Goal: Information Seeking & Learning: Learn about a topic

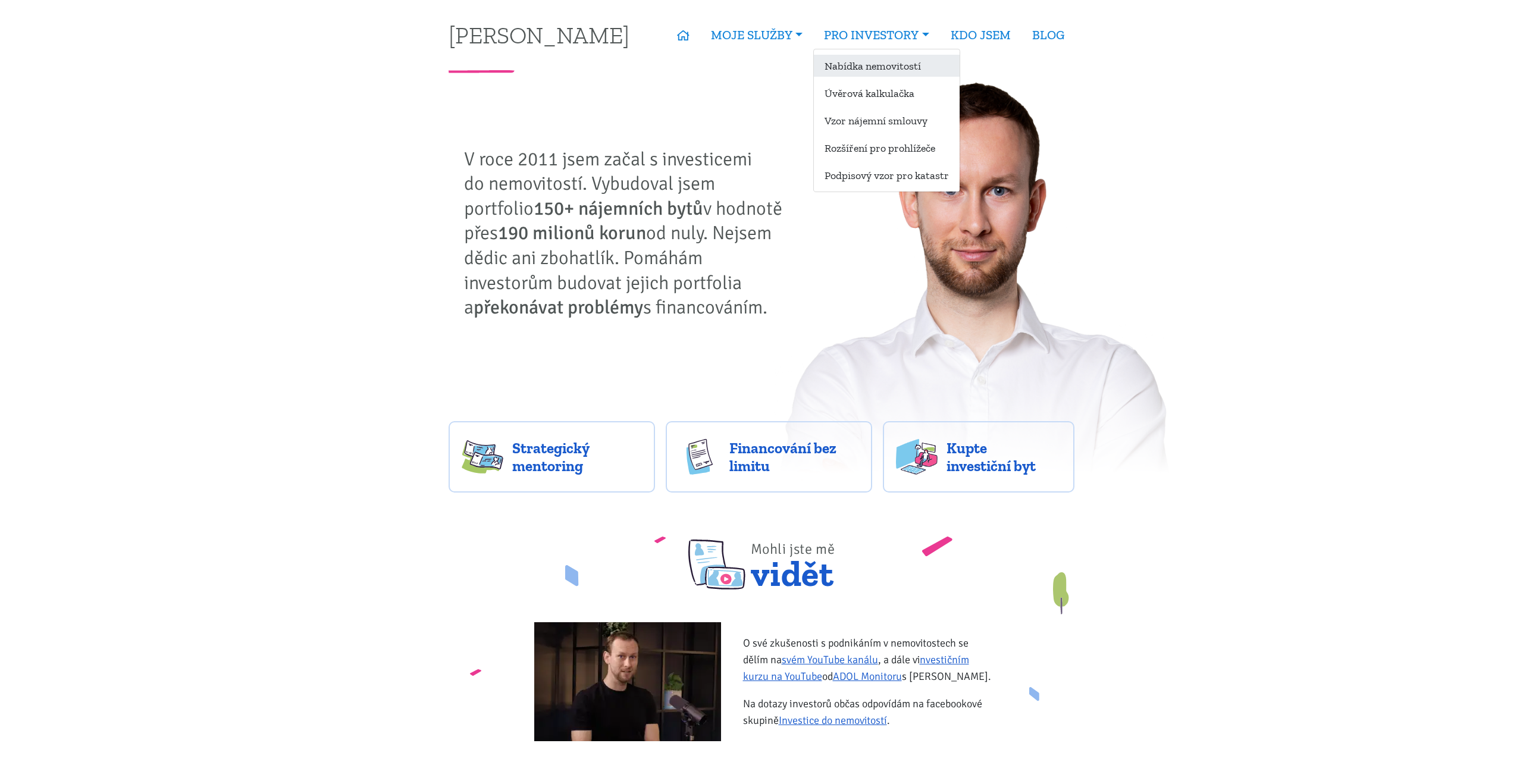
click at [864, 67] on link "Nabídka nemovitostí" at bounding box center [887, 65] width 146 height 22
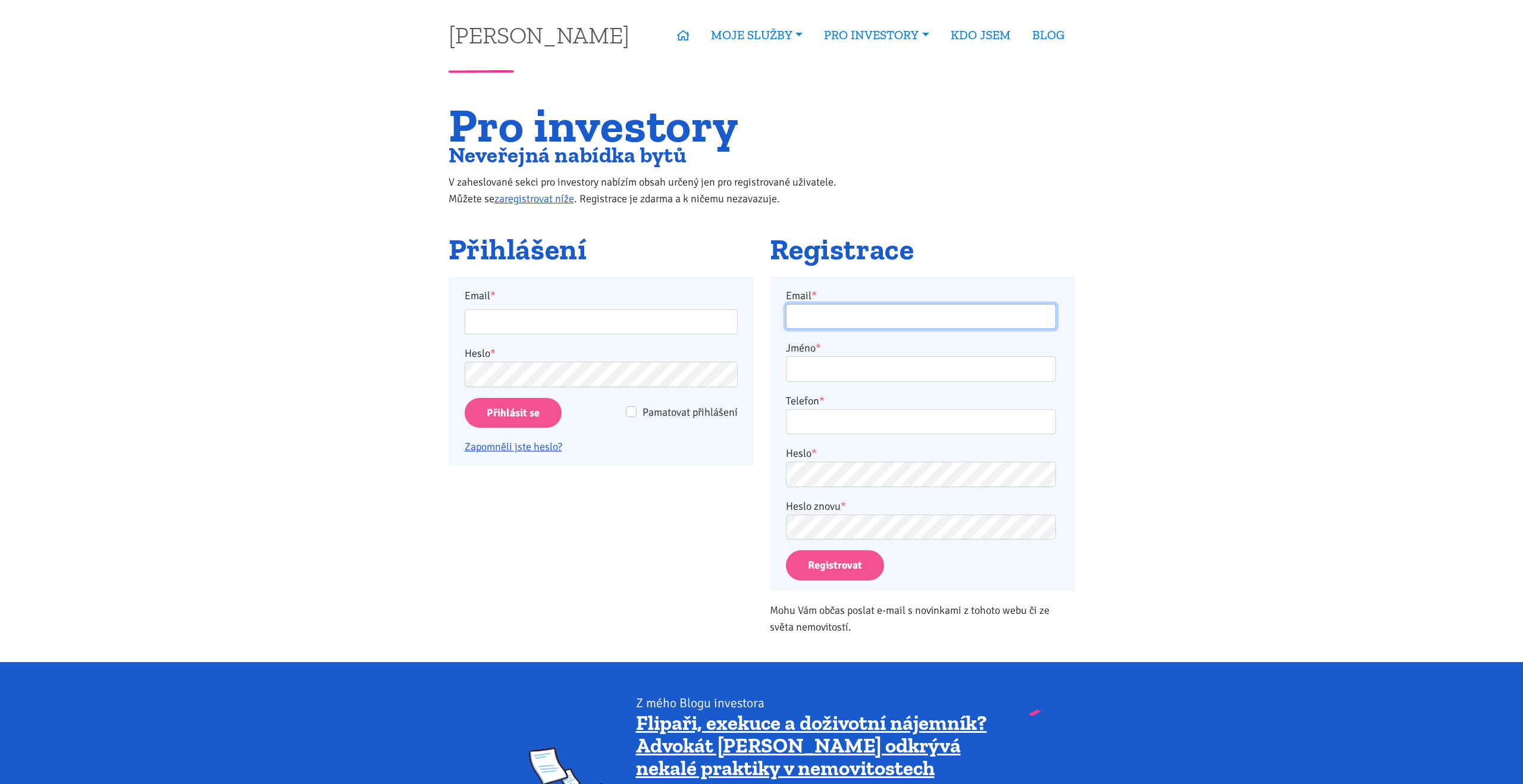
type input "adamlosak@gmail.com"
click at [525, 424] on input "Přihlásit se" at bounding box center [513, 413] width 97 height 31
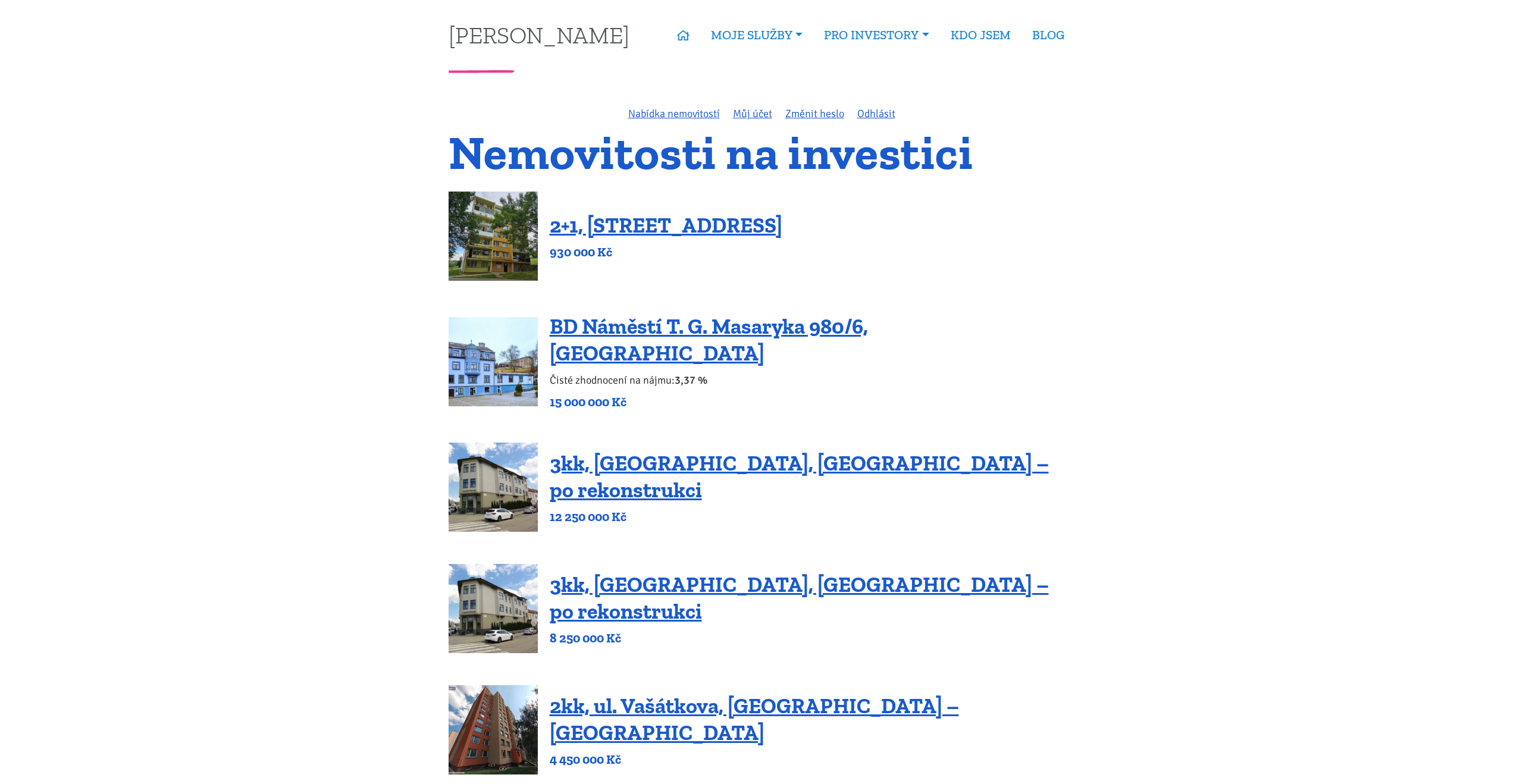
click at [504, 725] on img at bounding box center [493, 729] width 89 height 89
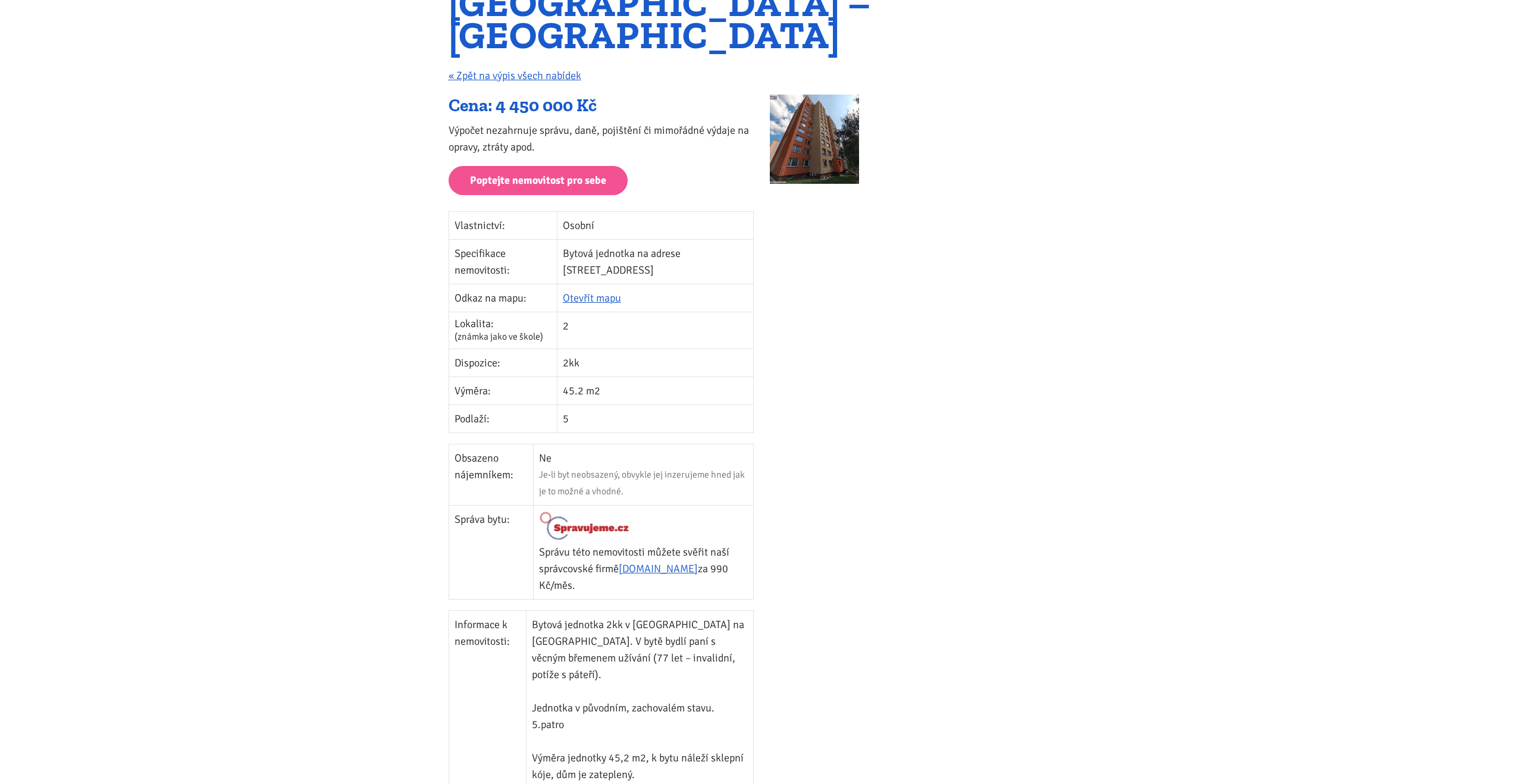
scroll to position [199, 0]
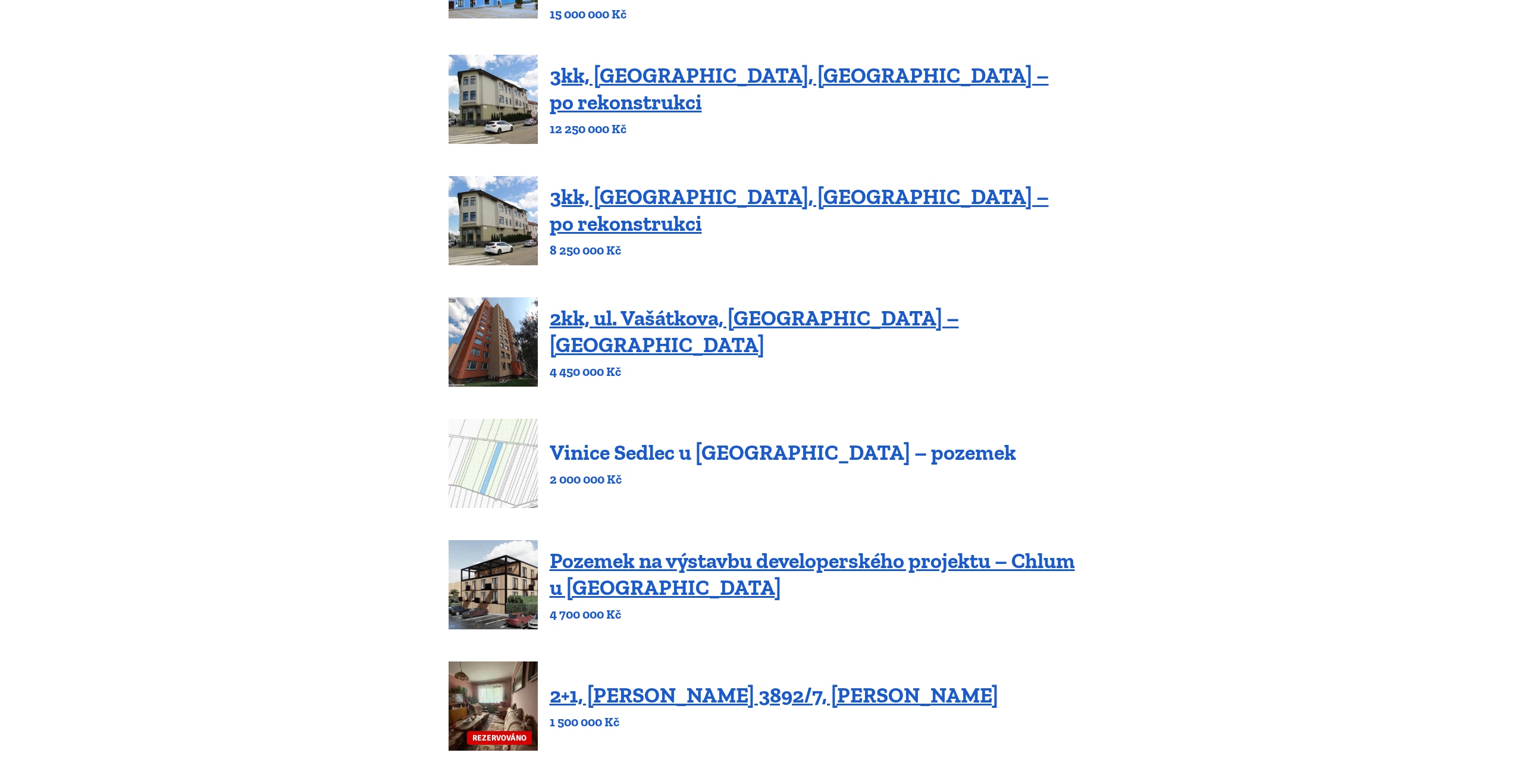
scroll to position [628, 0]
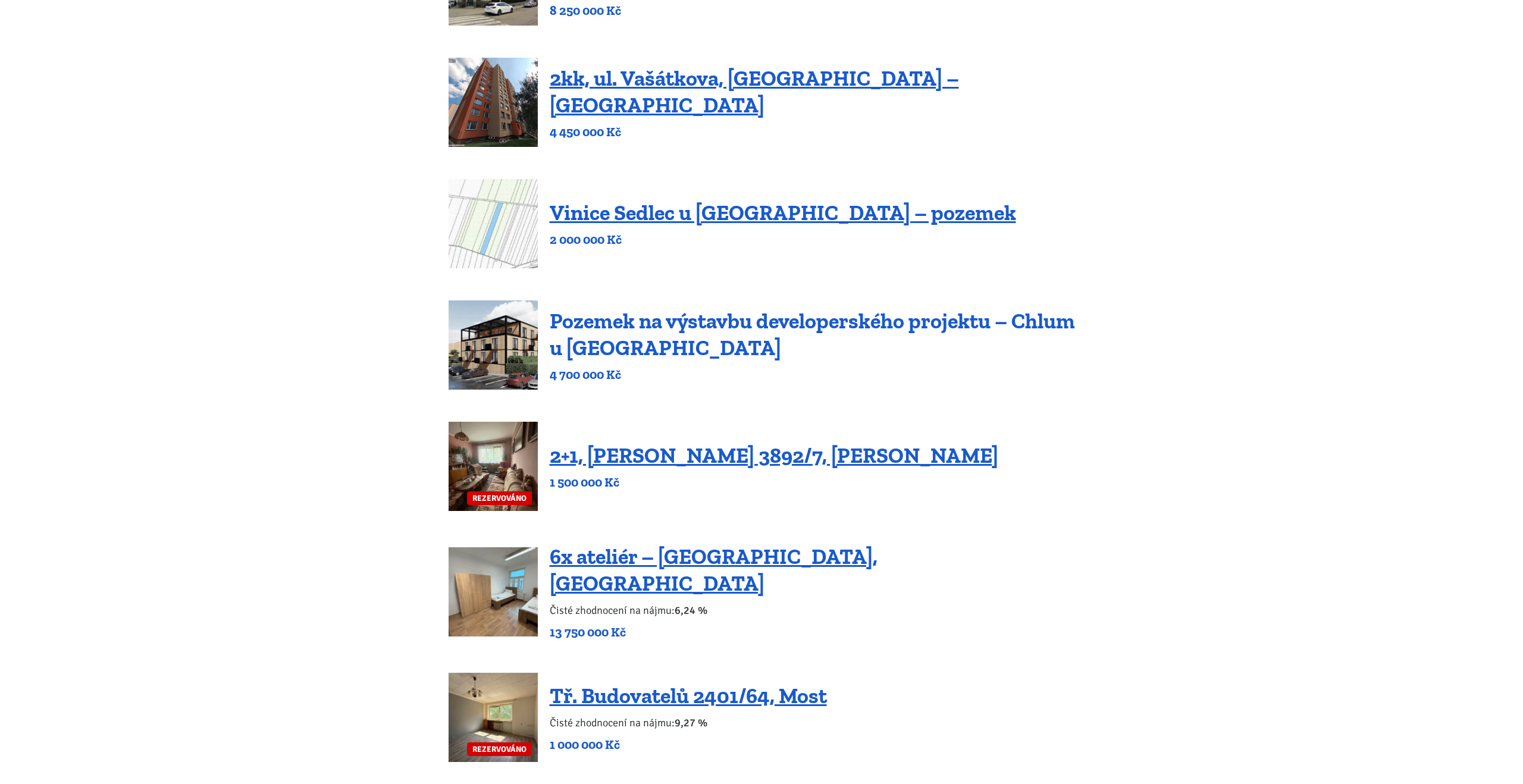
click at [653, 344] on link "Pozemek na výstavbu developerského projektu – Chlum u [GEOGRAPHIC_DATA]" at bounding box center [812, 334] width 525 height 53
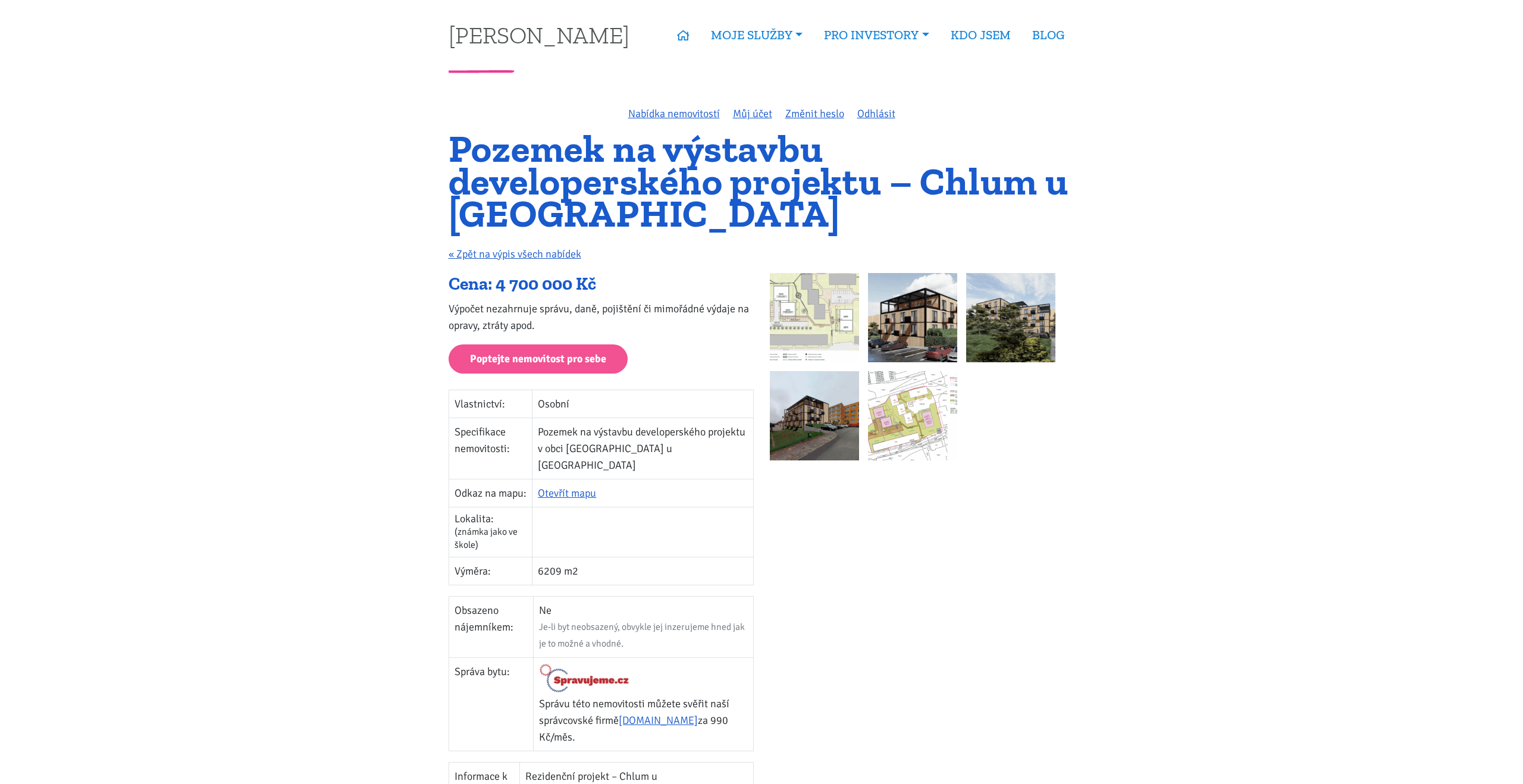
click at [807, 321] on img at bounding box center [814, 318] width 89 height 89
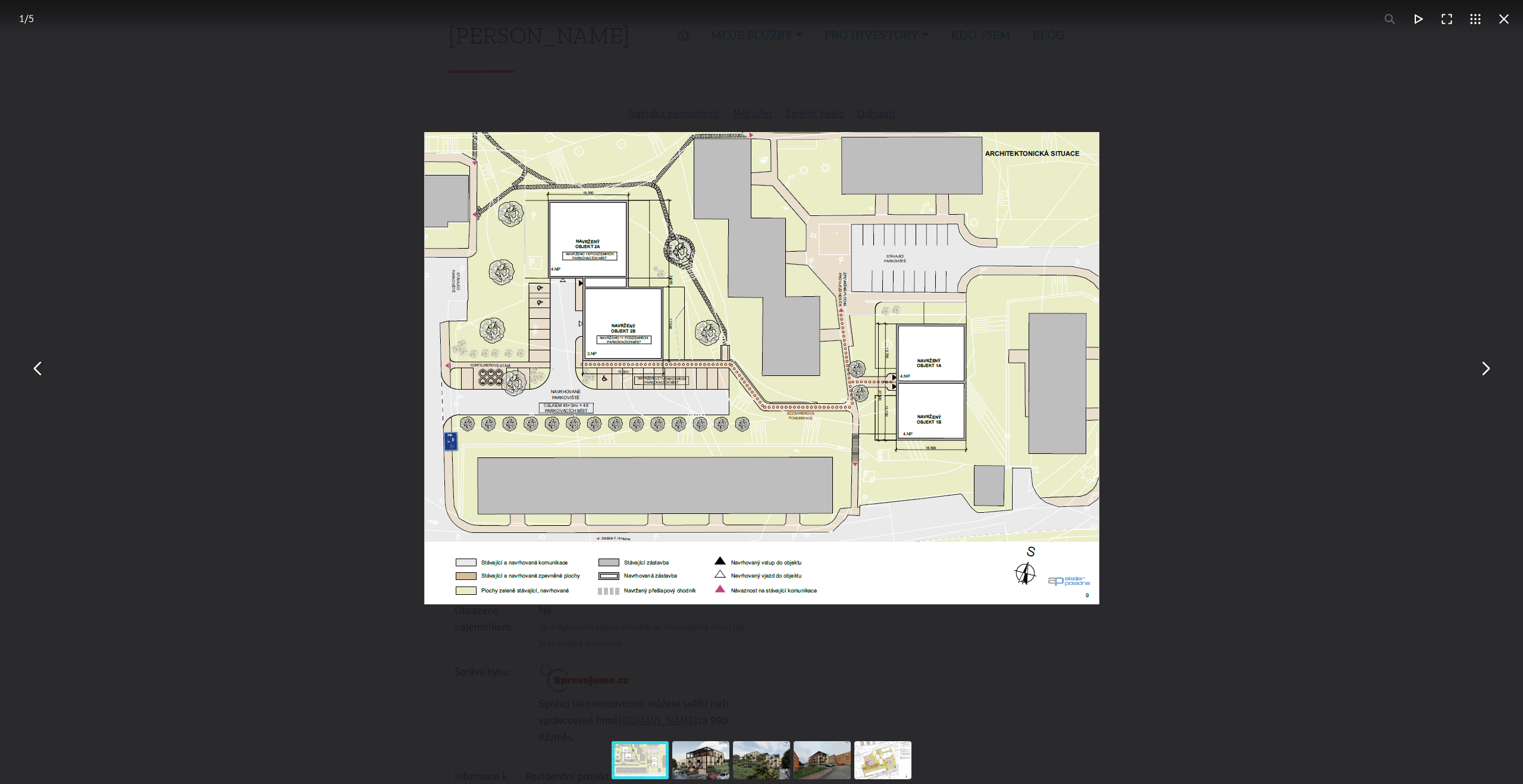
click at [1486, 374] on button "You can close this modal content with the ESC key" at bounding box center [1484, 368] width 29 height 29
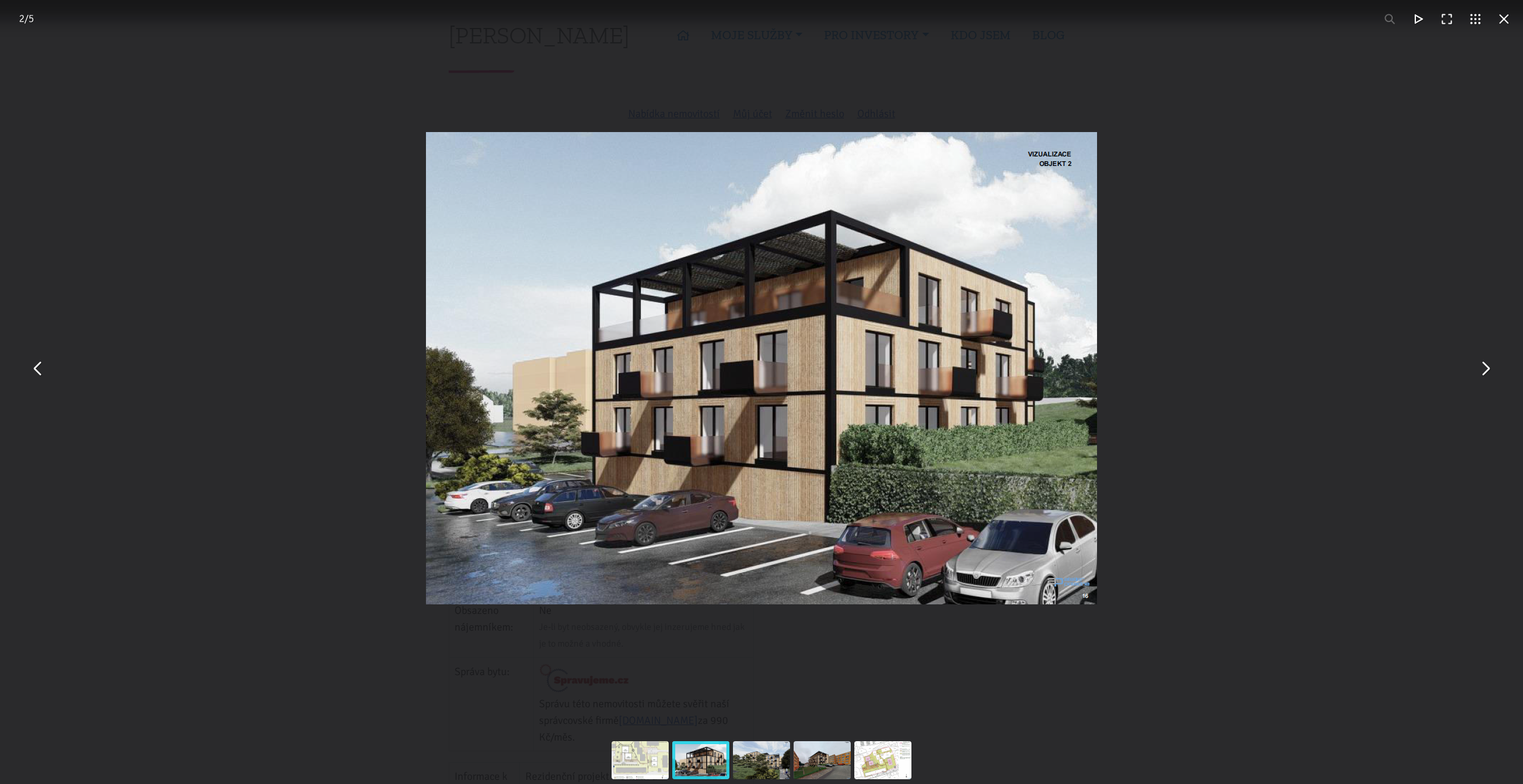
click at [1486, 374] on button "You can close this modal content with the ESC key" at bounding box center [1484, 368] width 29 height 29
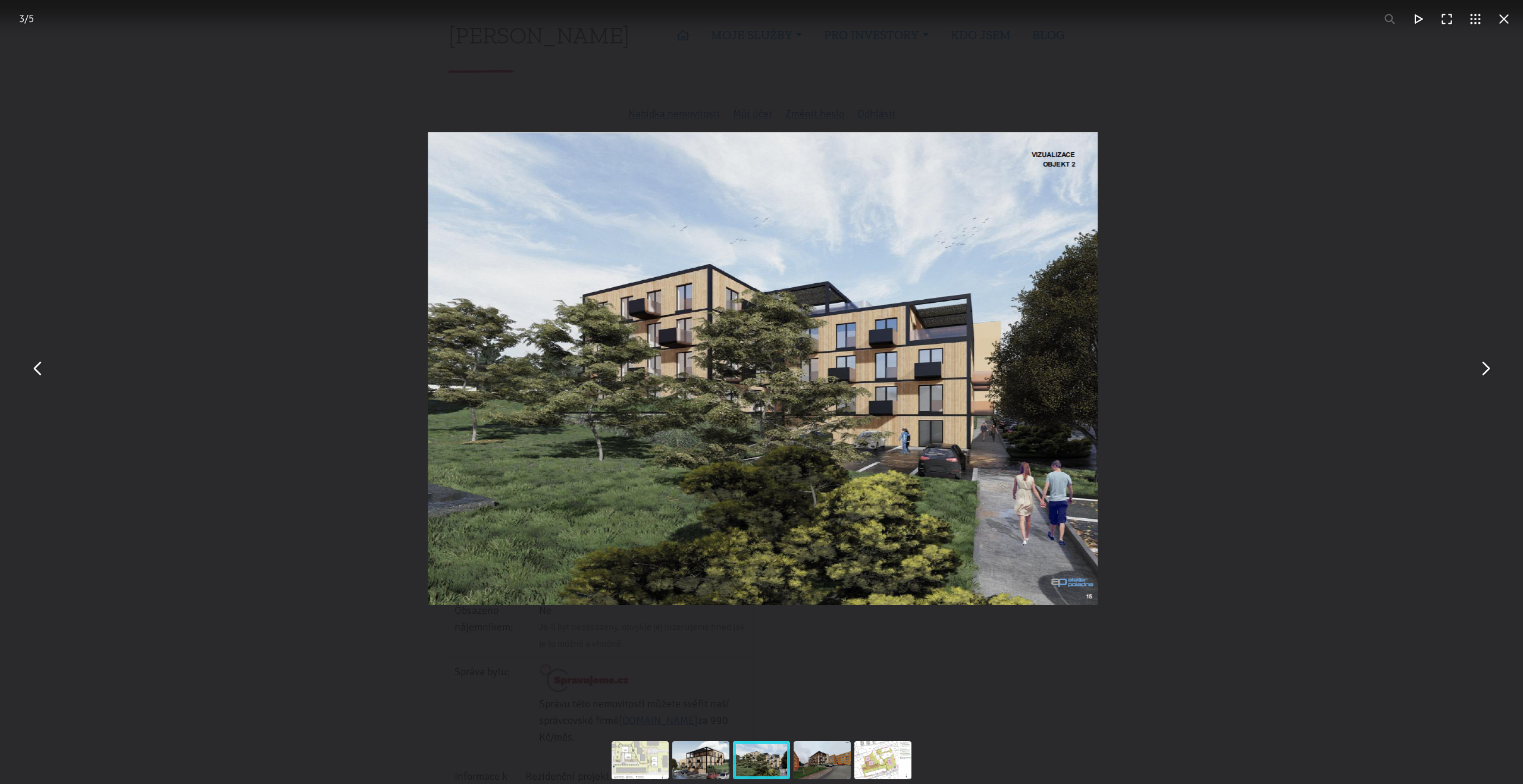
click at [1486, 374] on button "You can close this modal content with the ESC key" at bounding box center [1484, 368] width 29 height 29
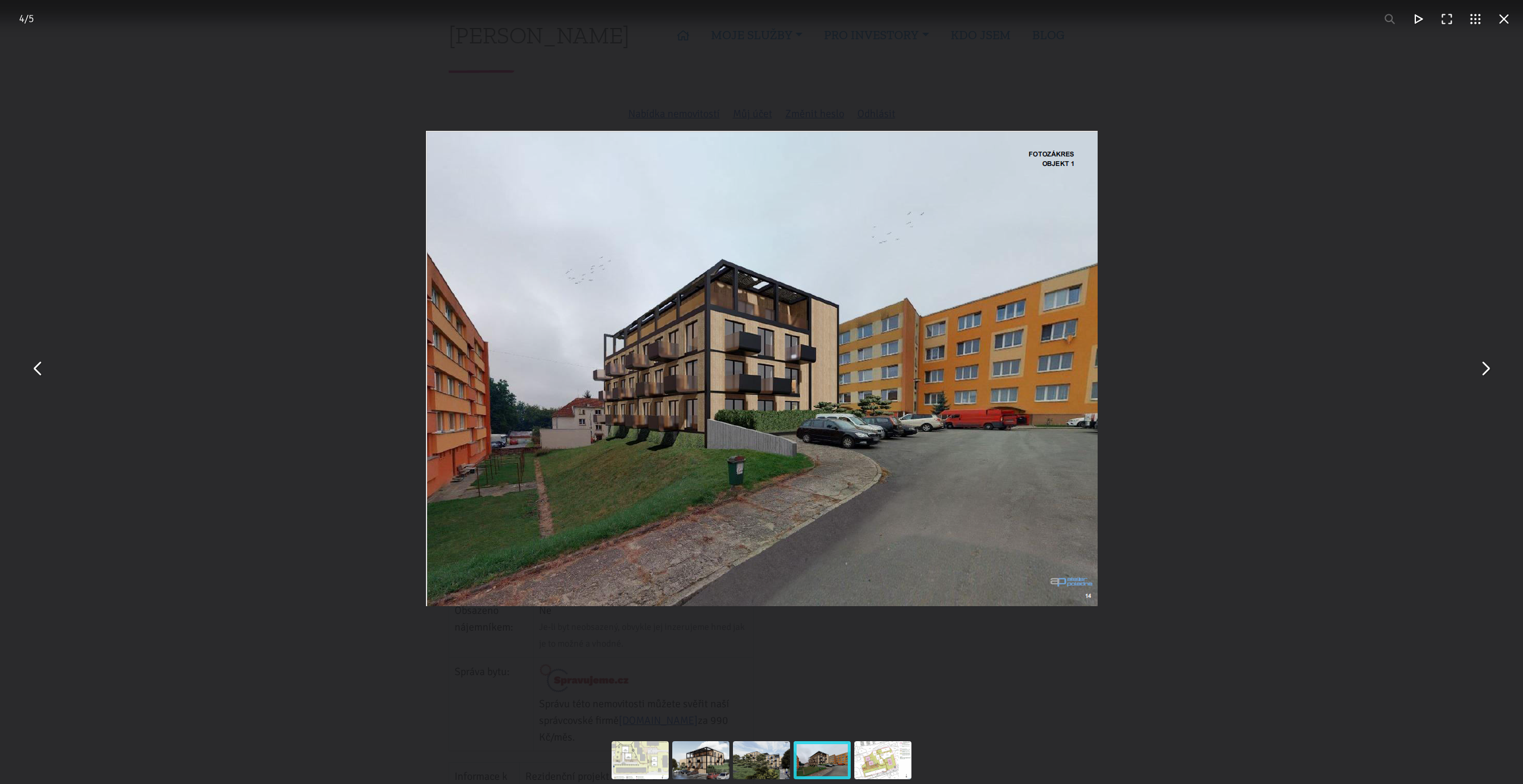
click at [1486, 374] on button "You can close this modal content with the ESC key" at bounding box center [1484, 368] width 29 height 29
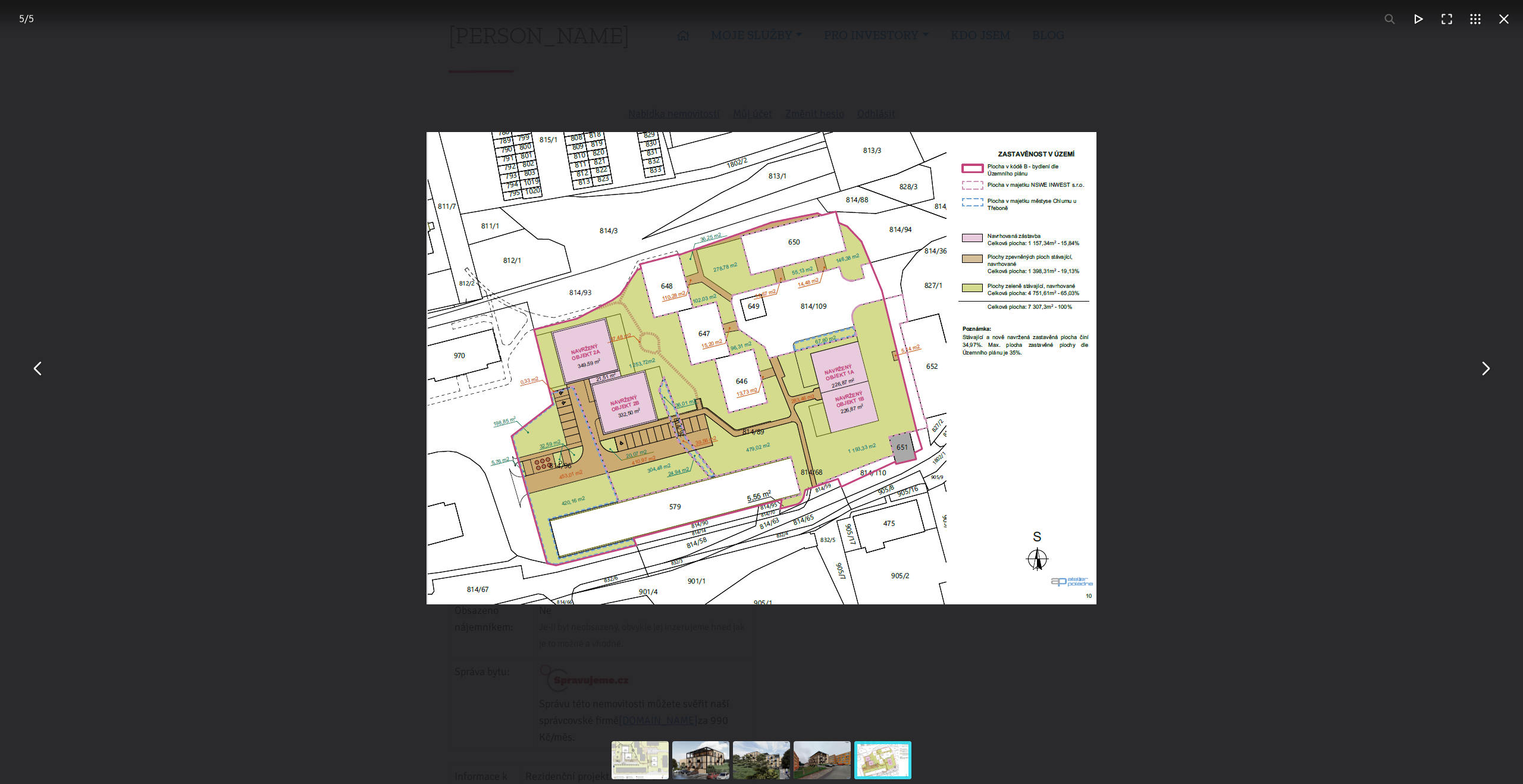
click at [1486, 374] on button "You can close this modal content with the ESC key" at bounding box center [1484, 368] width 29 height 29
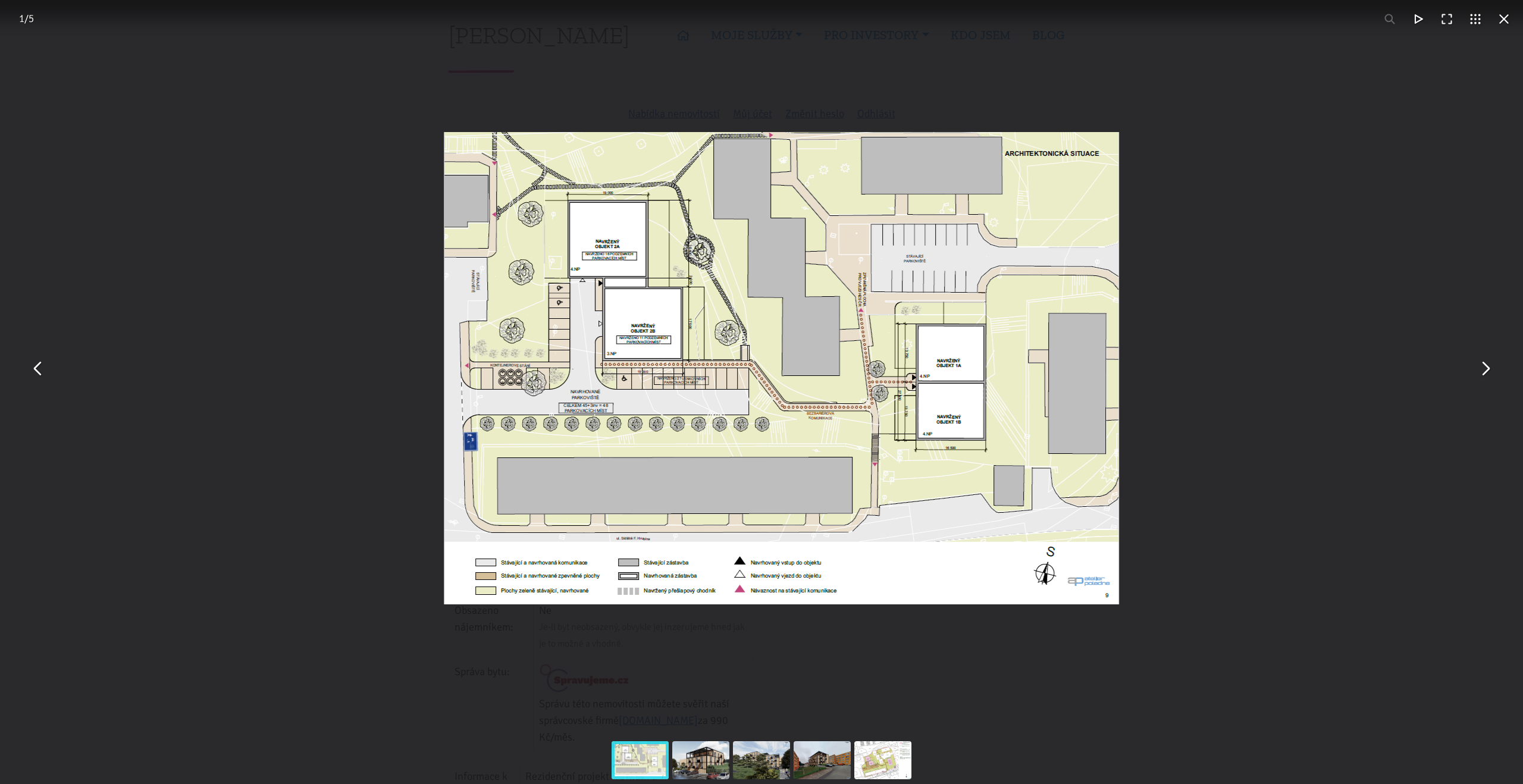
click at [1351, 577] on div "You can close this modal content with the ESC key" at bounding box center [781, 368] width 1523 height 736
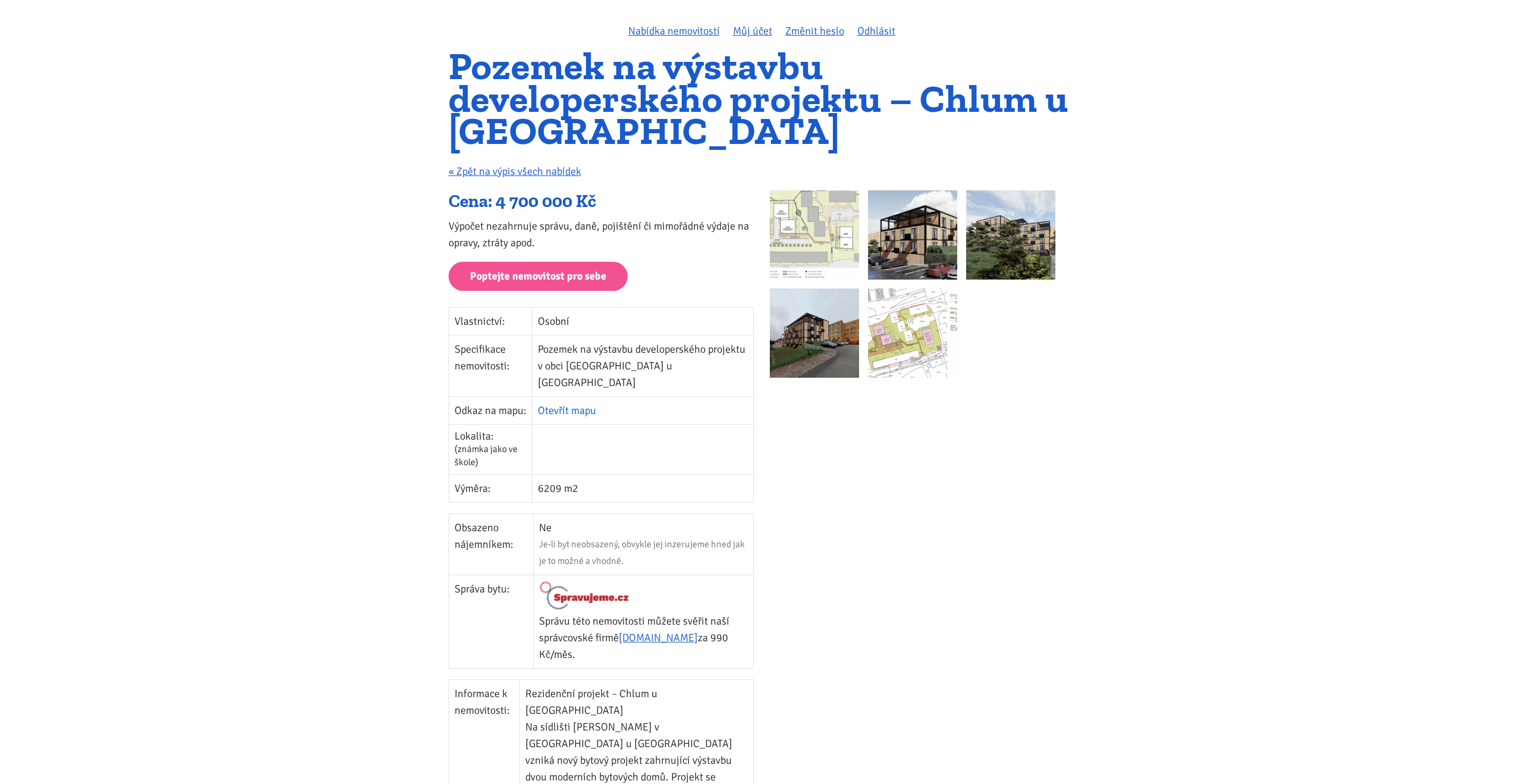
scroll to position [396, 0]
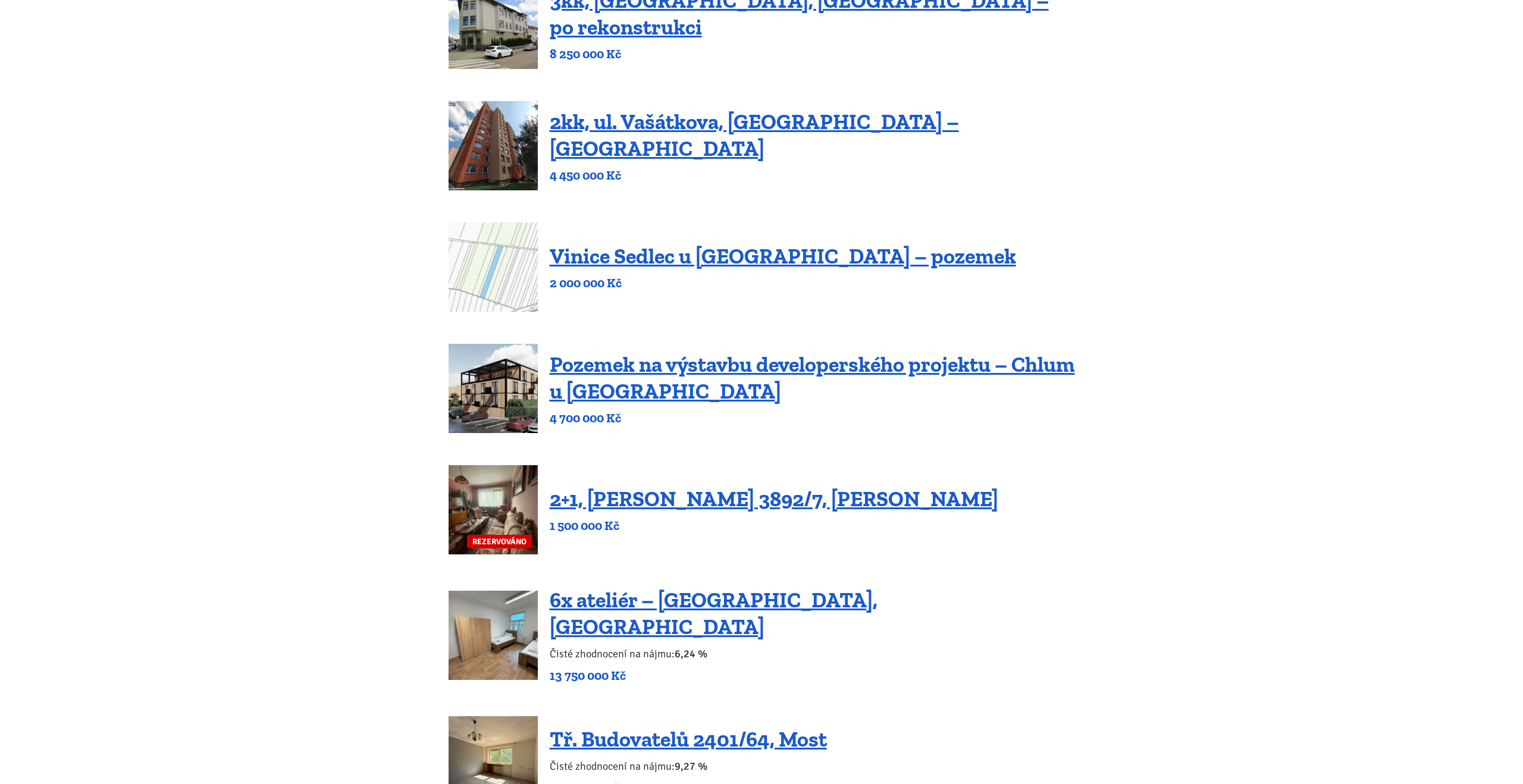
scroll to position [954, 0]
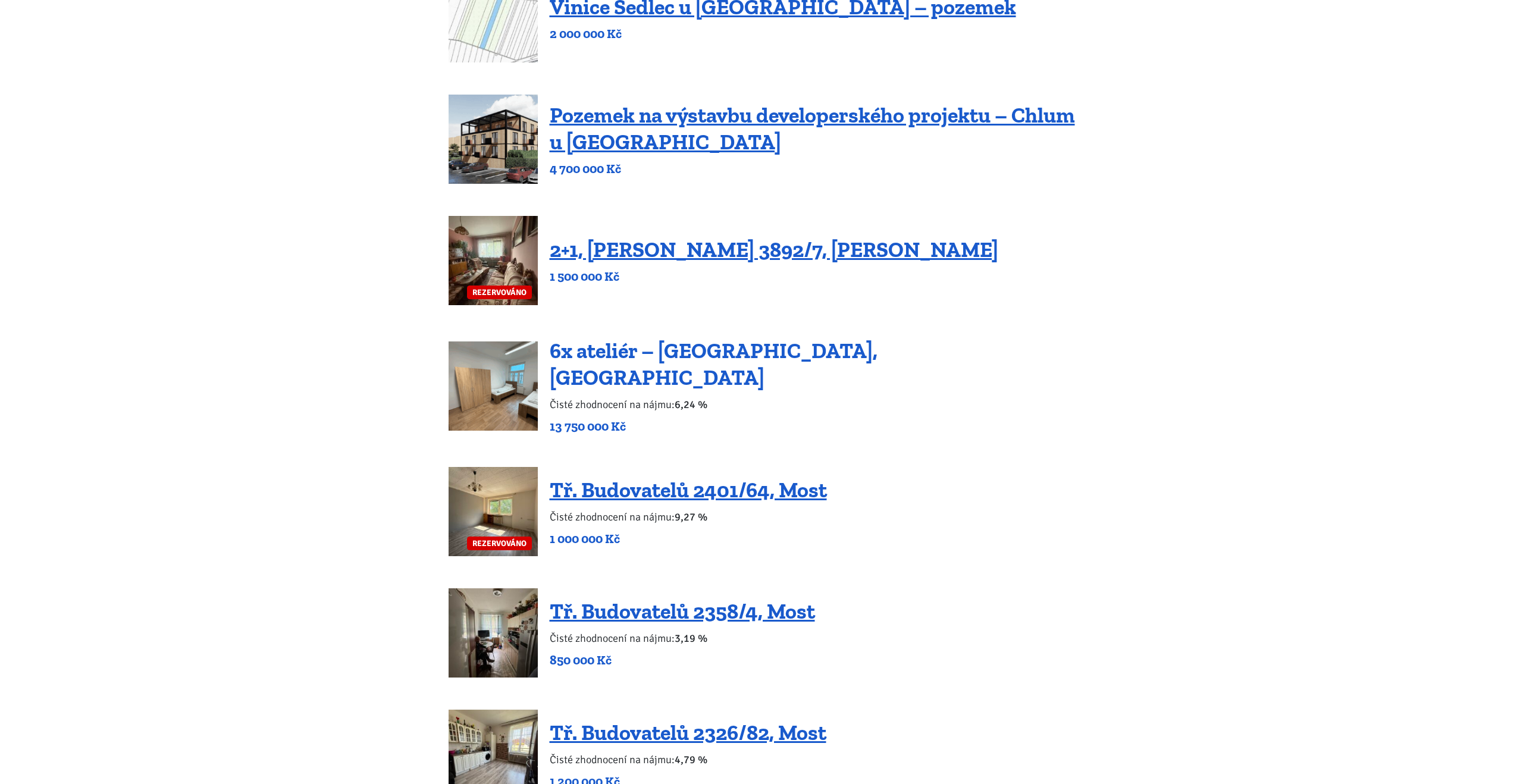
click at [748, 360] on link "6x ateliér – Dubice, Česká Lípa" at bounding box center [713, 364] width 328 height 53
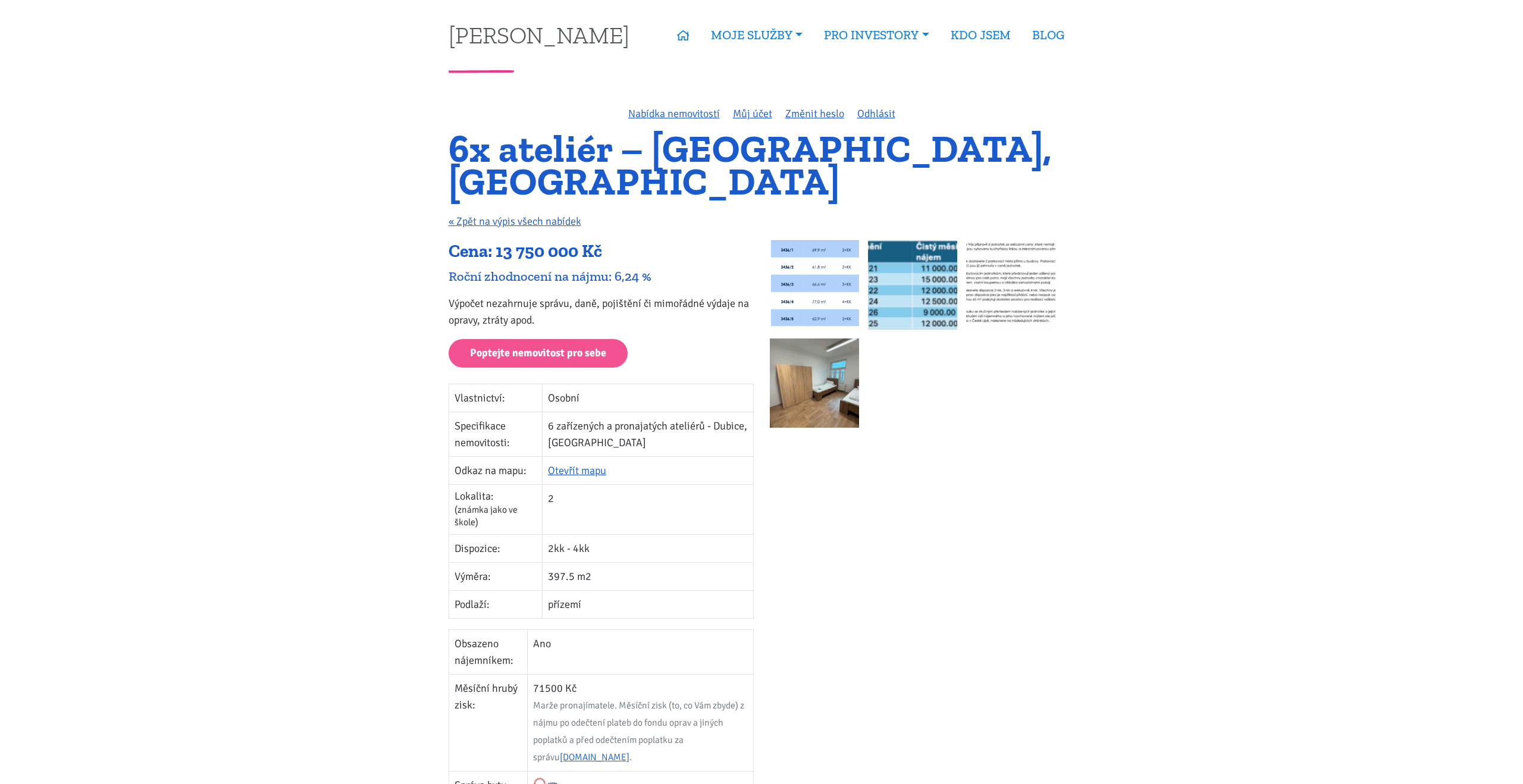
click at [815, 261] on img at bounding box center [814, 285] width 89 height 89
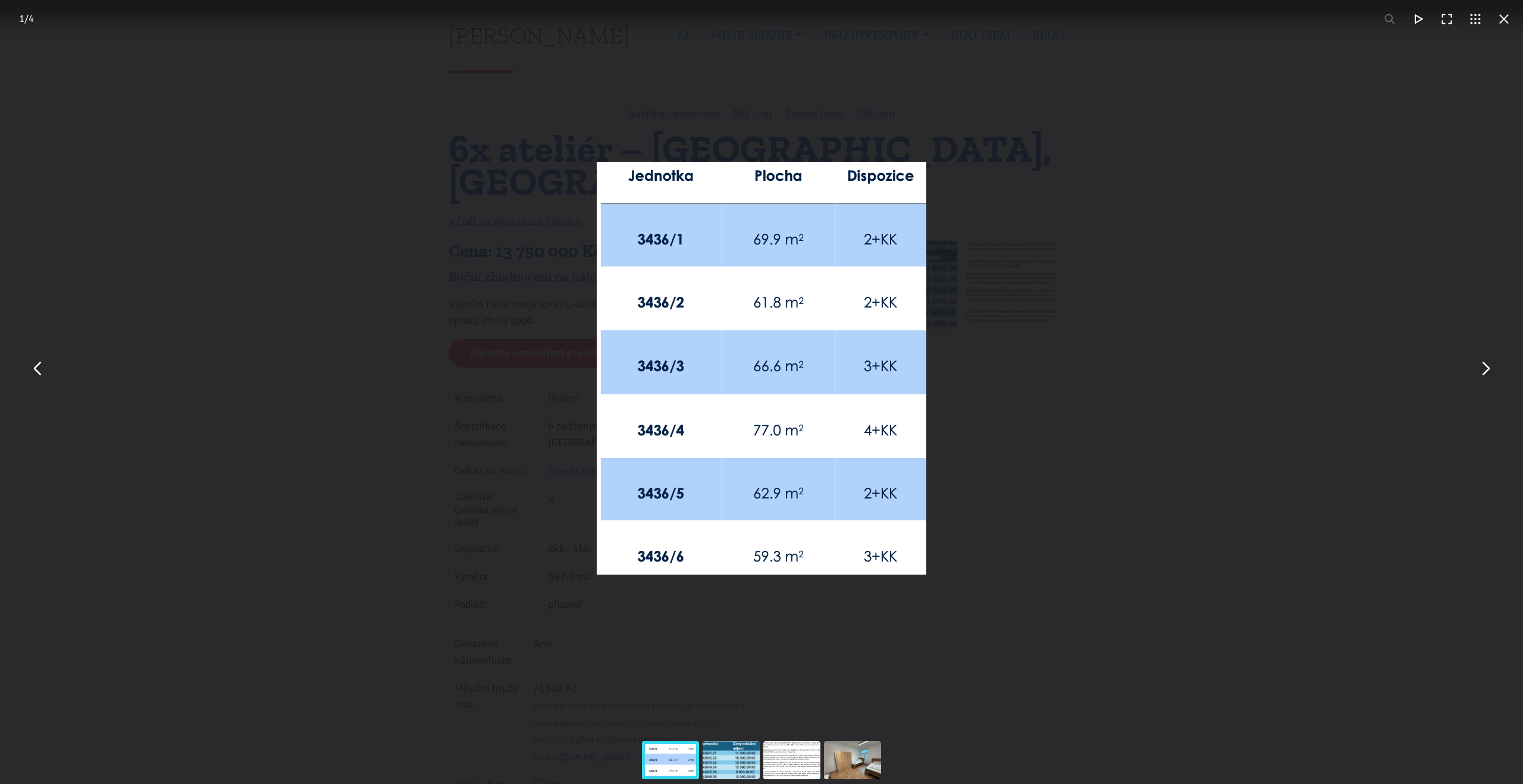
click at [1490, 367] on button "You can close this modal content with the ESC key" at bounding box center [1484, 368] width 29 height 29
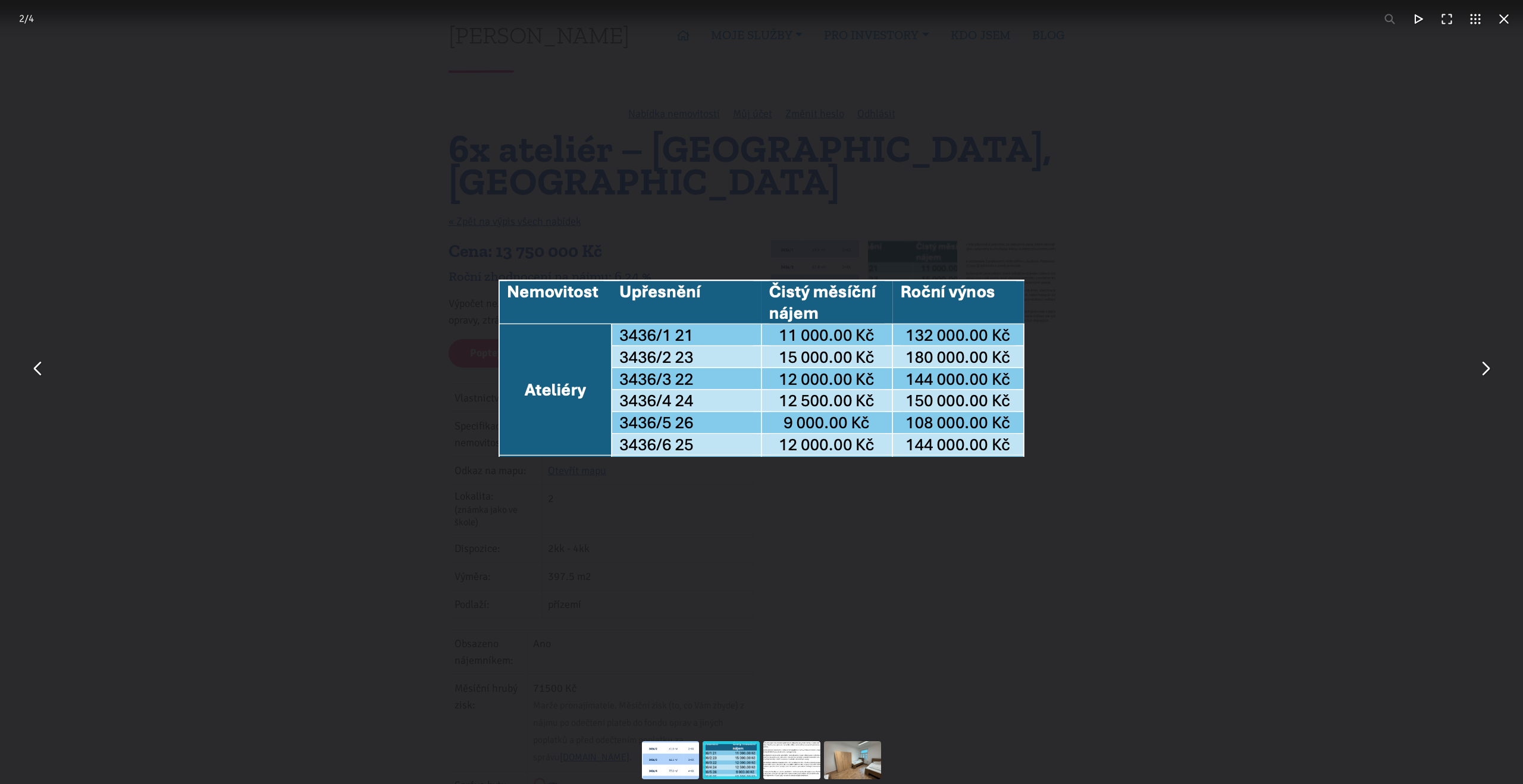
click at [1490, 367] on button "You can close this modal content with the ESC key" at bounding box center [1484, 368] width 29 height 29
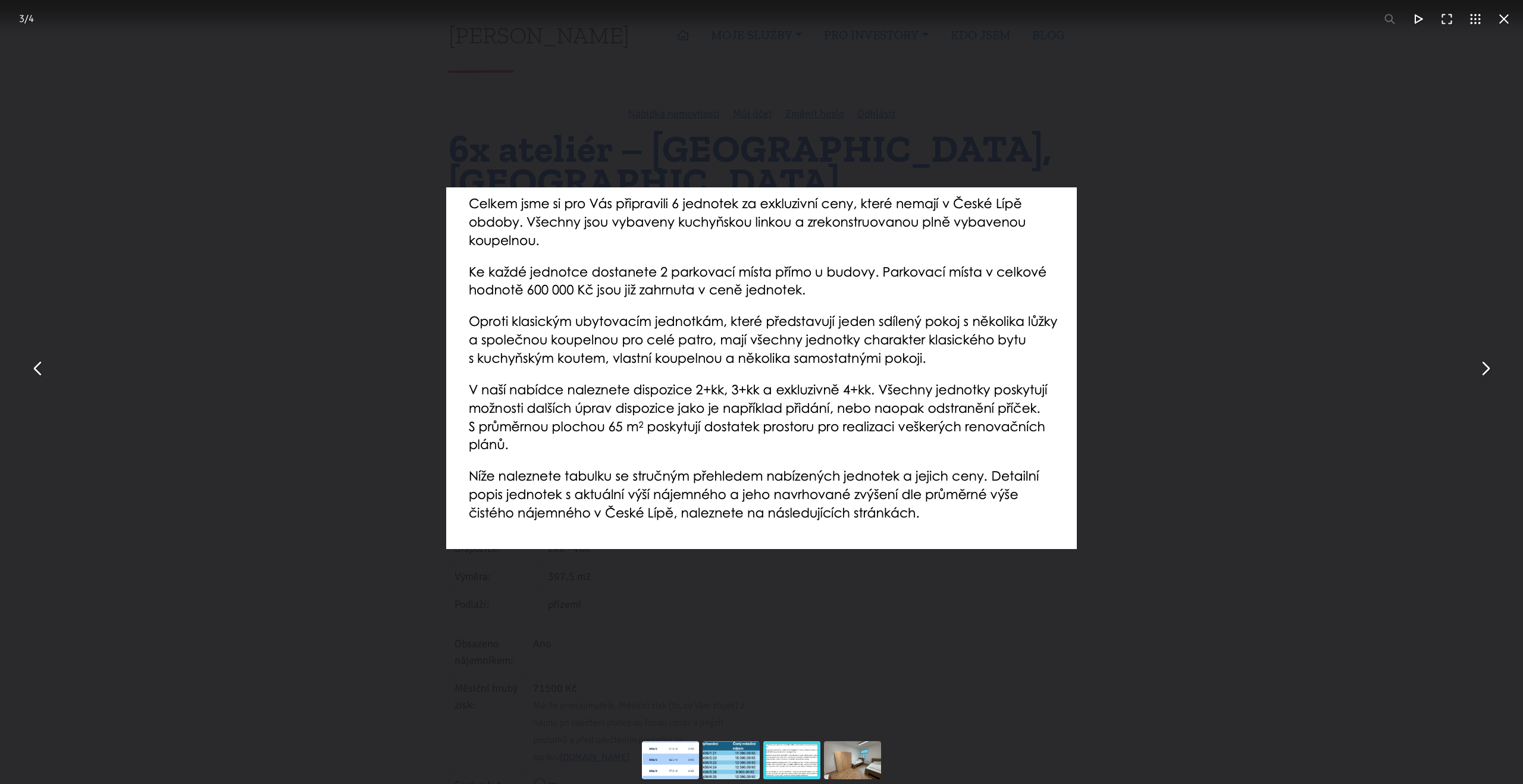
click at [1490, 367] on button "You can close this modal content with the ESC key" at bounding box center [1484, 368] width 29 height 29
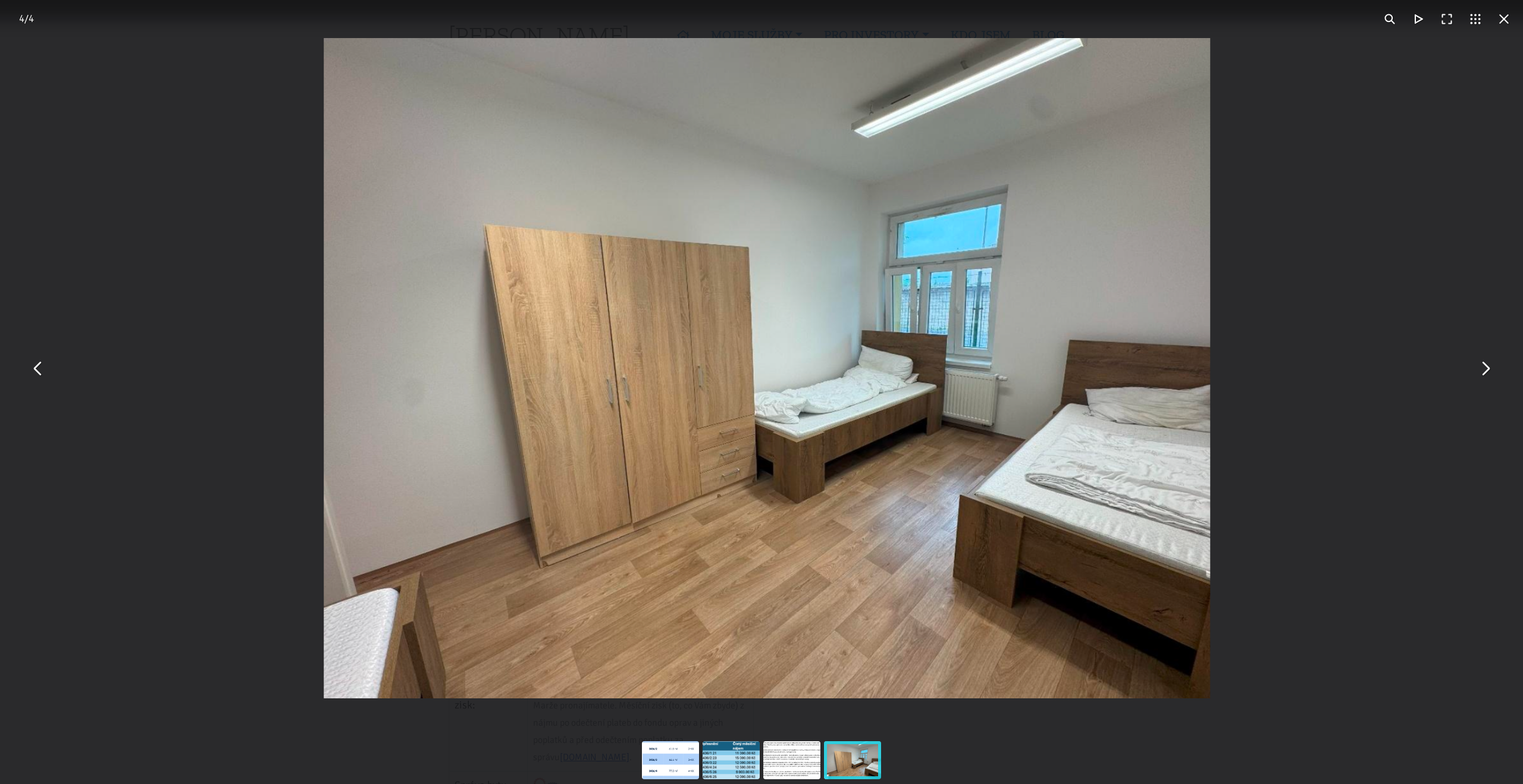
click at [1490, 367] on button "You can close this modal content with the ESC key" at bounding box center [1484, 368] width 29 height 29
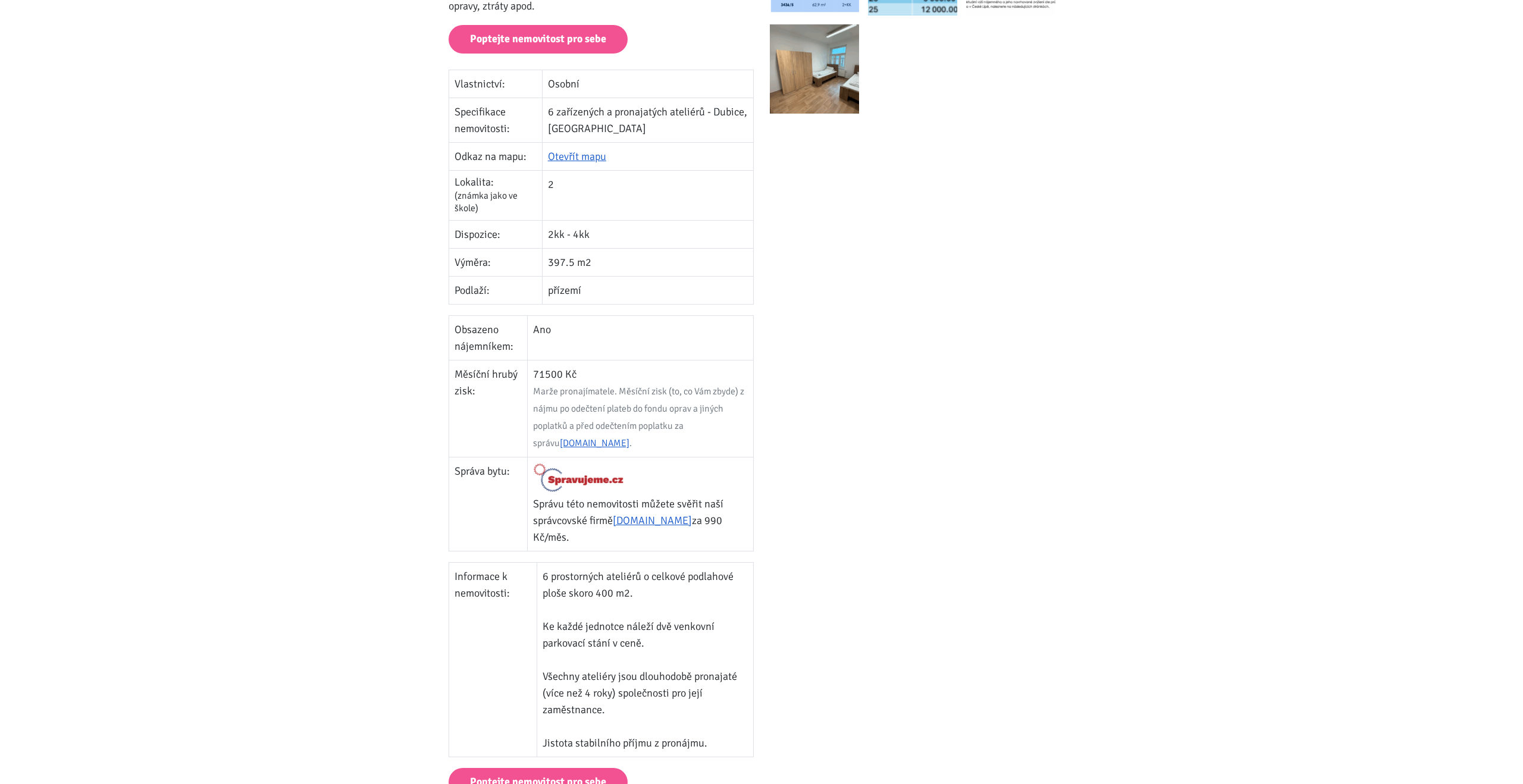
scroll to position [388, 0]
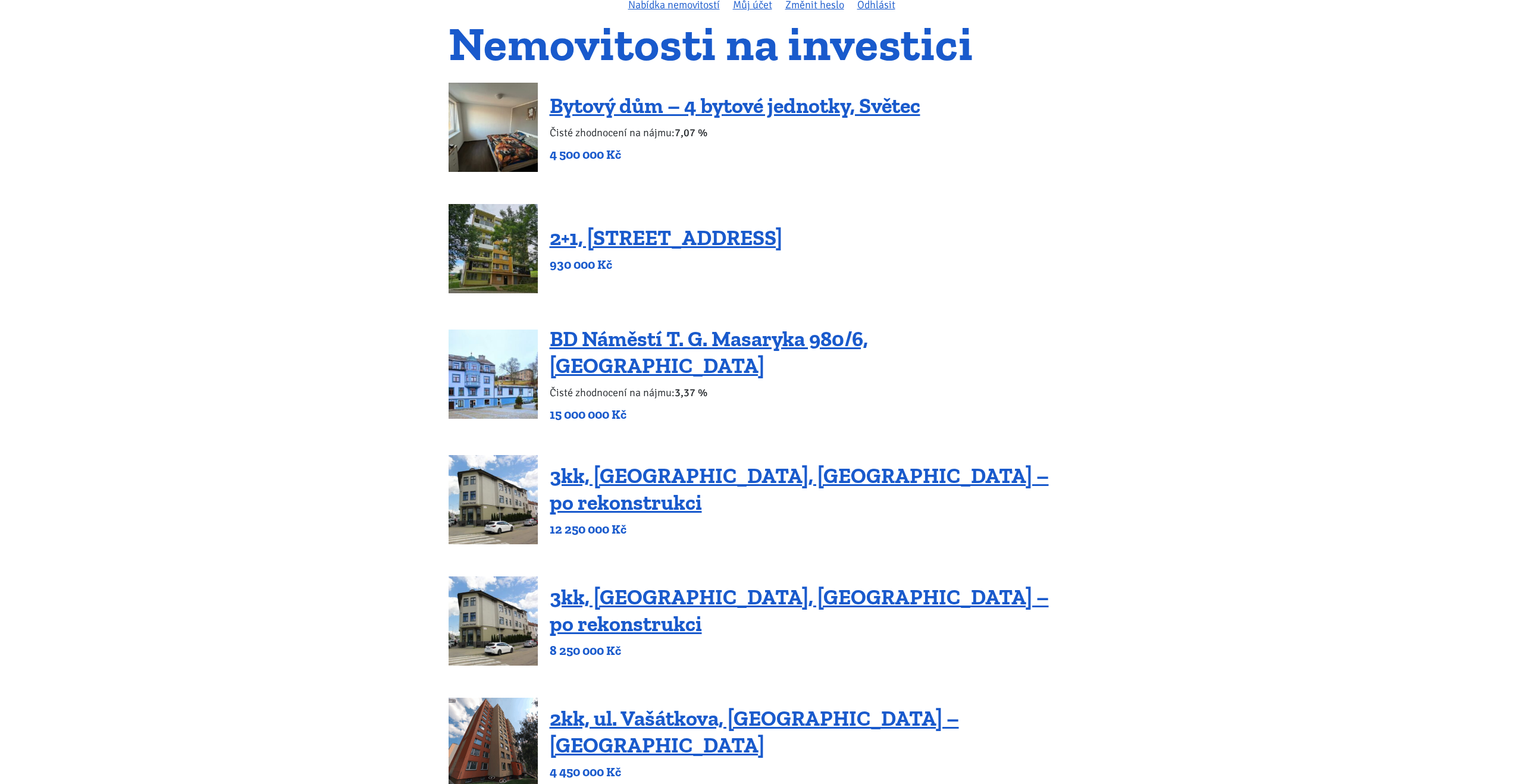
scroll to position [104, 0]
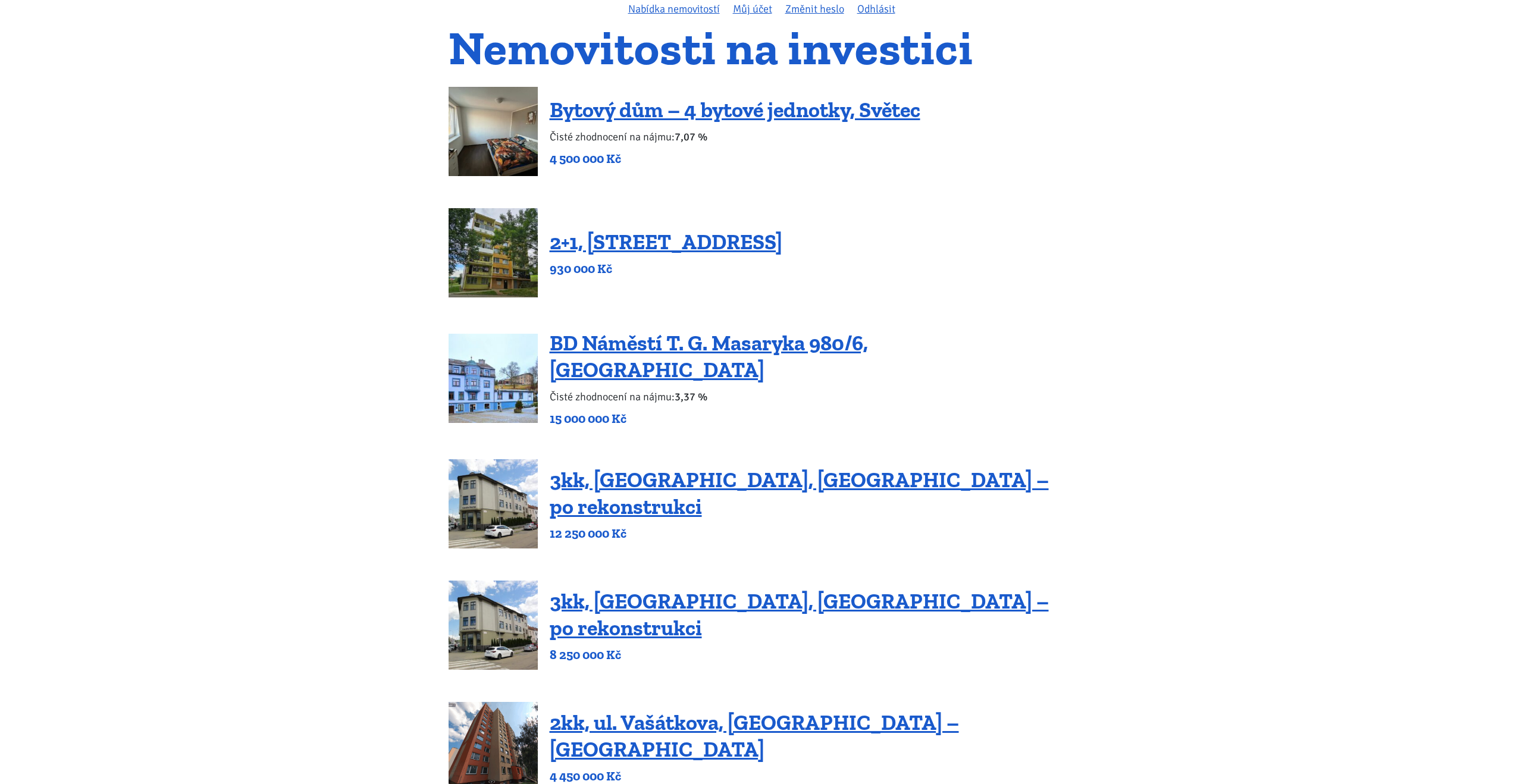
click at [481, 155] on img at bounding box center [493, 132] width 89 height 89
